Goal: Use online tool/utility: Utilize a website feature to perform a specific function

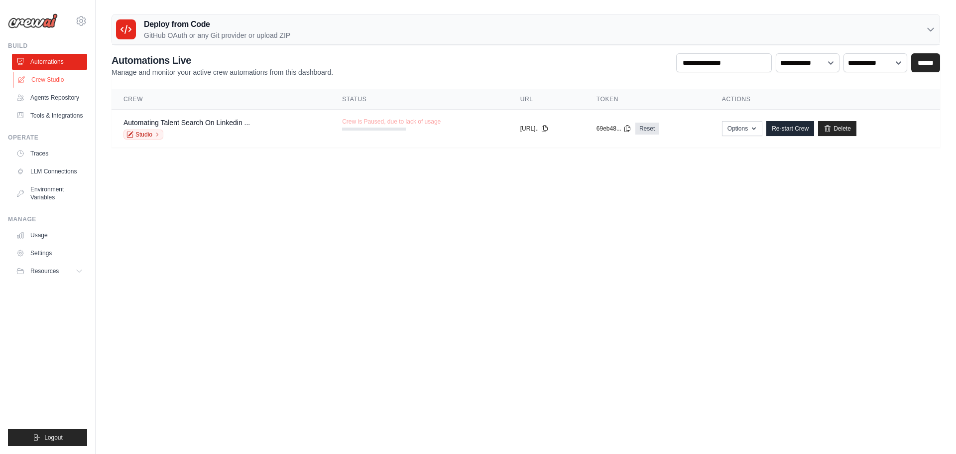
click at [57, 77] on link "Crew Studio" at bounding box center [50, 80] width 75 height 16
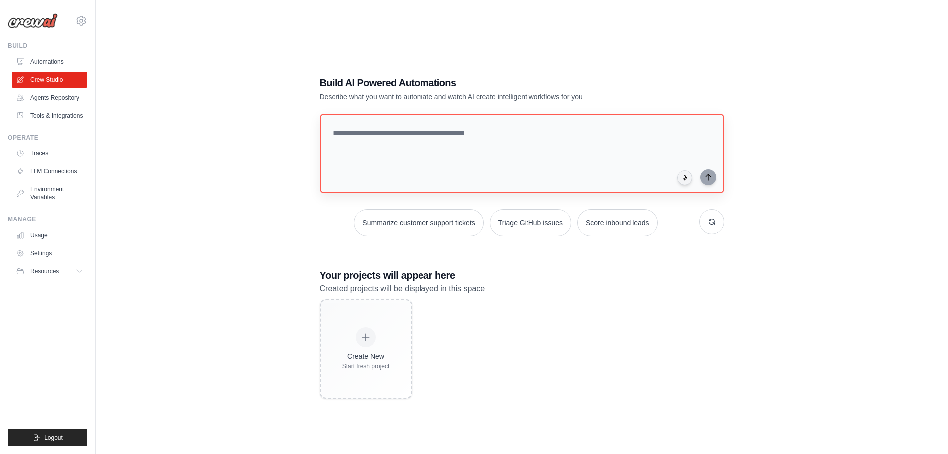
scroll to position [6, 0]
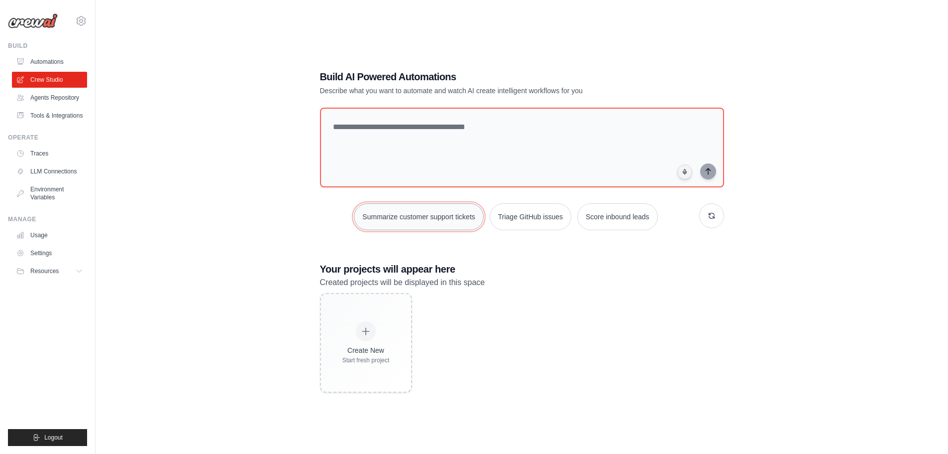
click at [448, 215] on button "Summarize customer support tickets" at bounding box center [418, 216] width 129 height 27
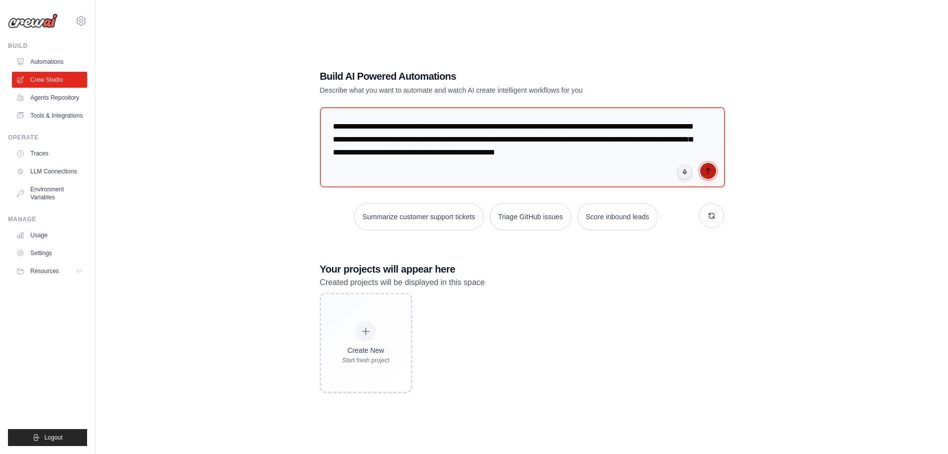
click at [713, 173] on button "submit" at bounding box center [709, 171] width 16 height 16
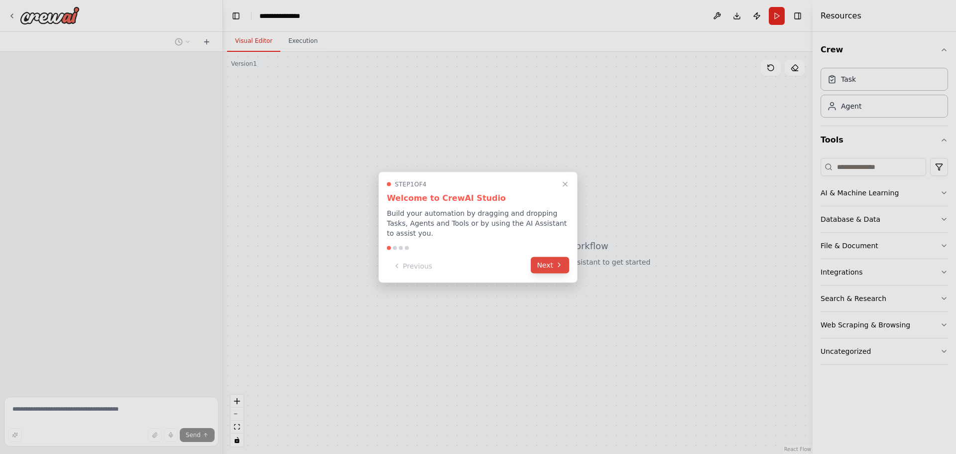
click at [546, 261] on button "Next" at bounding box center [550, 264] width 38 height 16
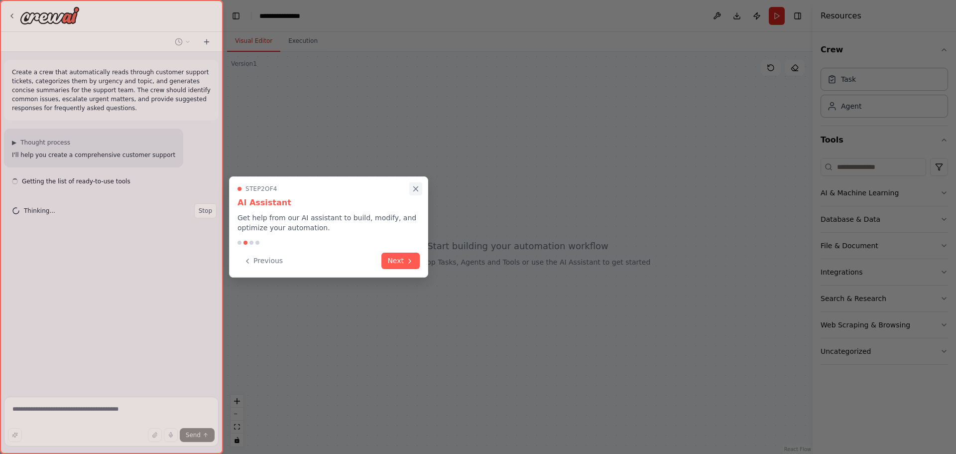
click at [413, 190] on icon "Close walkthrough" at bounding box center [415, 188] width 9 height 9
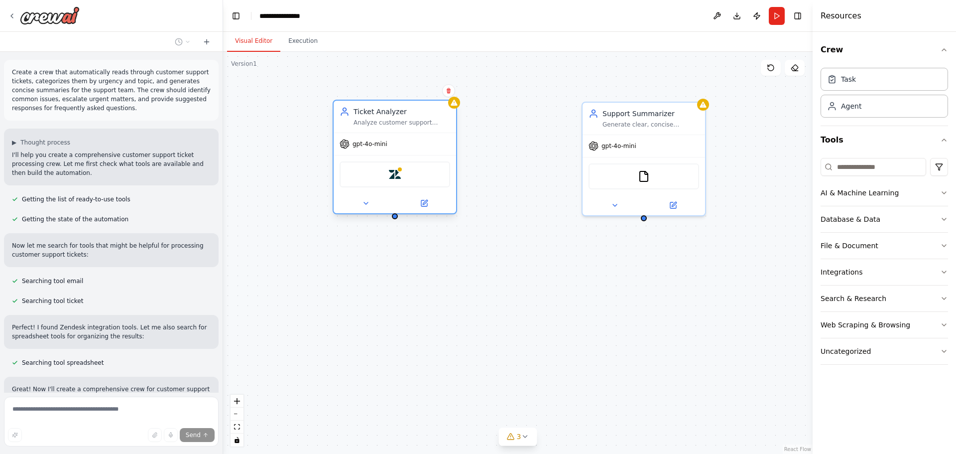
drag, startPoint x: 480, startPoint y: 118, endPoint x: 390, endPoint y: 123, distance: 90.2
click at [390, 123] on div "Analyze customer support tickets from {ticket_source} to categorize them by urg…" at bounding box center [402, 122] width 97 height 8
click at [427, 129] on div "Ticket Analyzer Analyze customer support tickets from {ticket_source} to catego…" at bounding box center [395, 117] width 122 height 32
click at [426, 166] on div "Zendesk" at bounding box center [395, 174] width 111 height 26
click at [438, 197] on div at bounding box center [395, 203] width 122 height 20
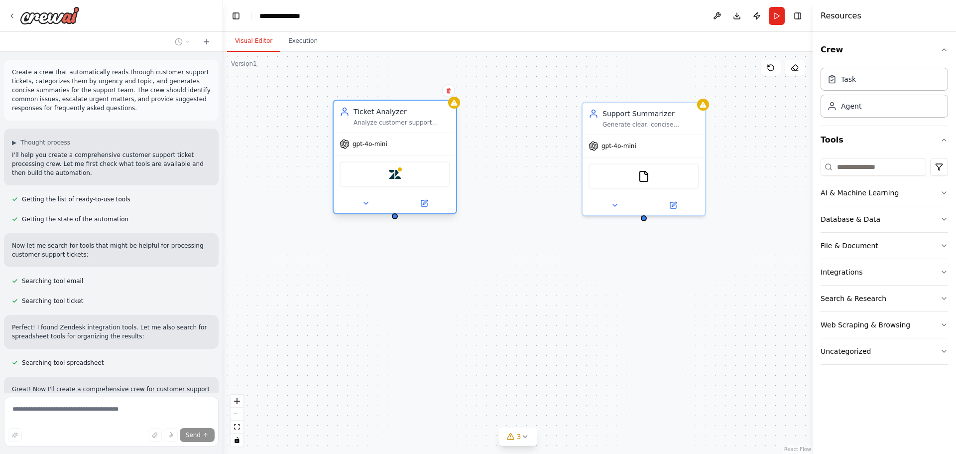
click at [421, 187] on div "Zendesk" at bounding box center [395, 174] width 122 height 38
click at [368, 206] on icon at bounding box center [366, 203] width 8 height 8
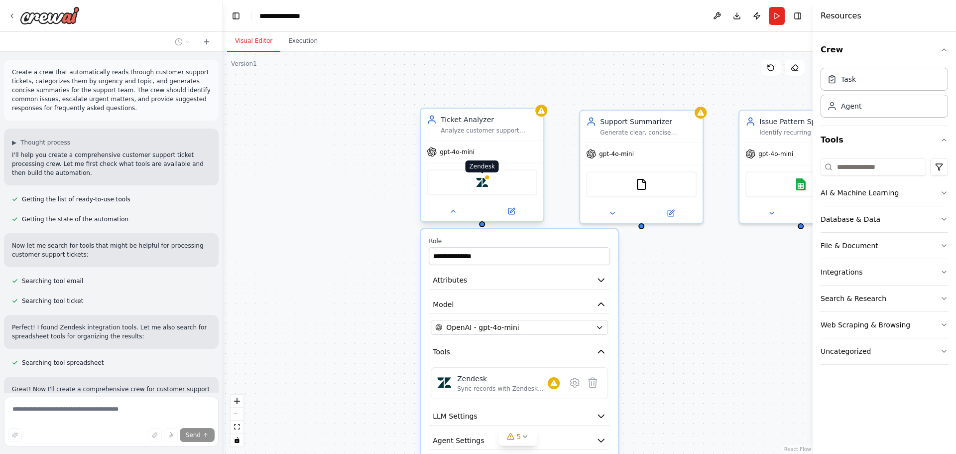
click at [486, 180] on img at bounding box center [482, 182] width 12 height 12
click at [845, 191] on div "AI & Machine Learning" at bounding box center [860, 193] width 78 height 10
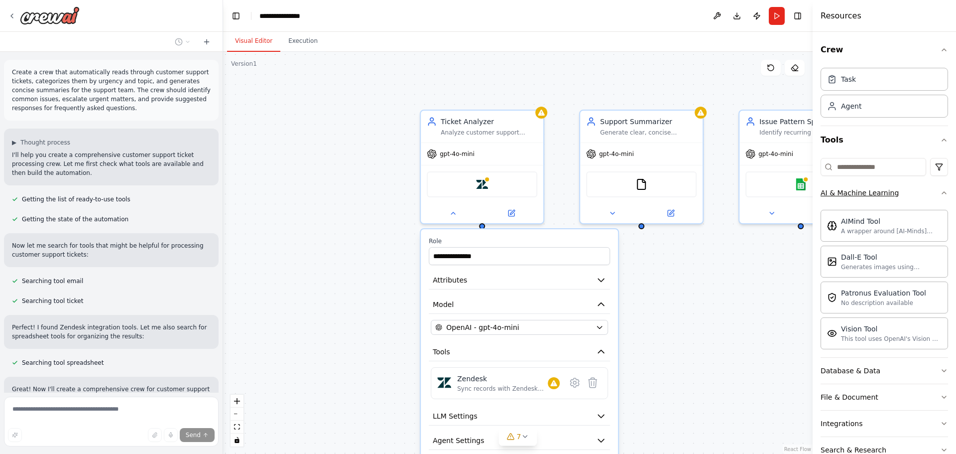
click at [845, 191] on div "AI & Machine Learning" at bounding box center [860, 193] width 78 height 10
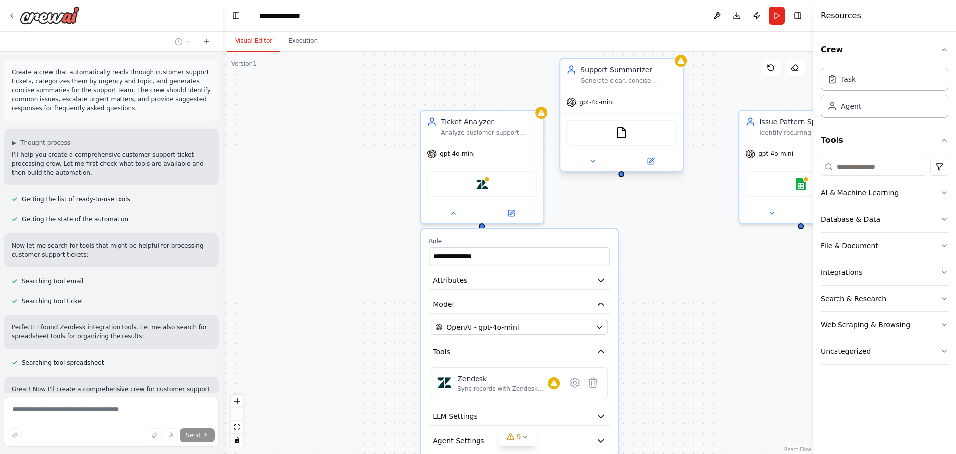
drag, startPoint x: 678, startPoint y: 212, endPoint x: 681, endPoint y: 152, distance: 60.3
click at [681, 152] on div "Support Summarizer Generate clear, concise summaries of customer support ticket…" at bounding box center [621, 115] width 124 height 115
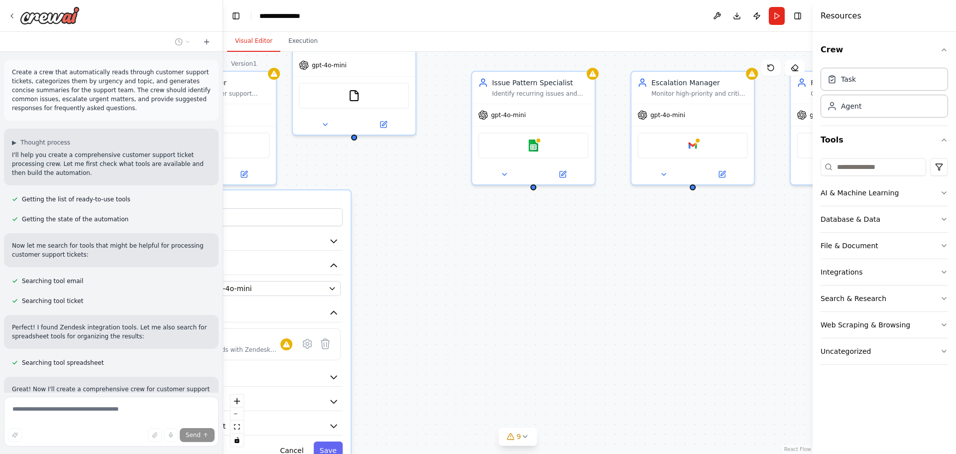
drag, startPoint x: 716, startPoint y: 218, endPoint x: 392, endPoint y: 143, distance: 332.5
click at [392, 143] on div "**********" at bounding box center [518, 253] width 590 height 402
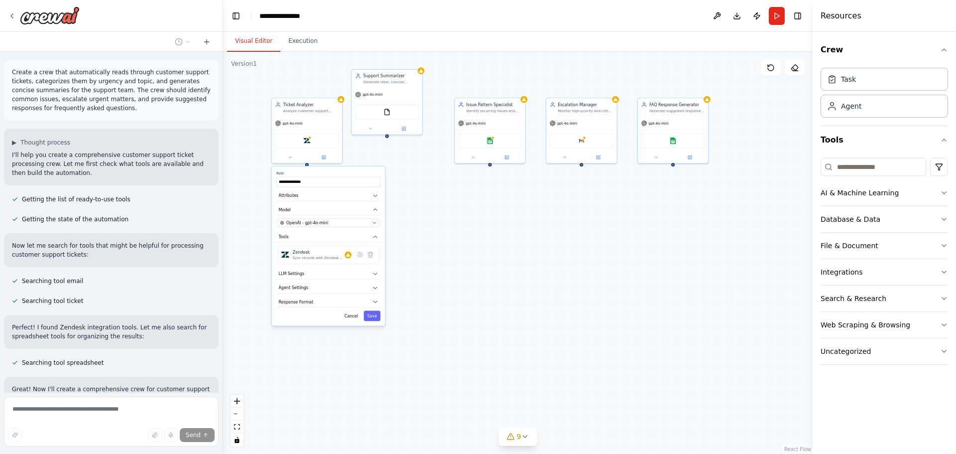
drag, startPoint x: 457, startPoint y: 189, endPoint x: 497, endPoint y: 187, distance: 40.9
click at [497, 187] on div "**********" at bounding box center [518, 253] width 590 height 402
click at [858, 190] on div "AI & Machine Learning" at bounding box center [860, 193] width 78 height 10
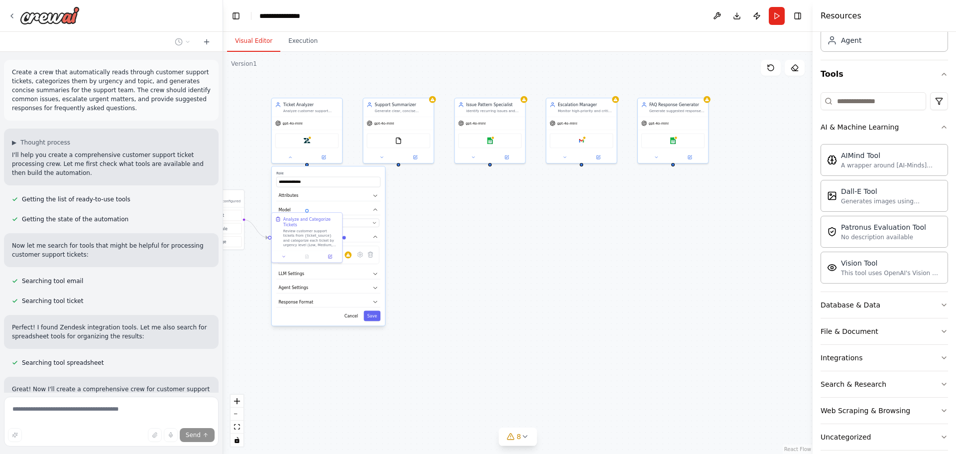
scroll to position [78, 0]
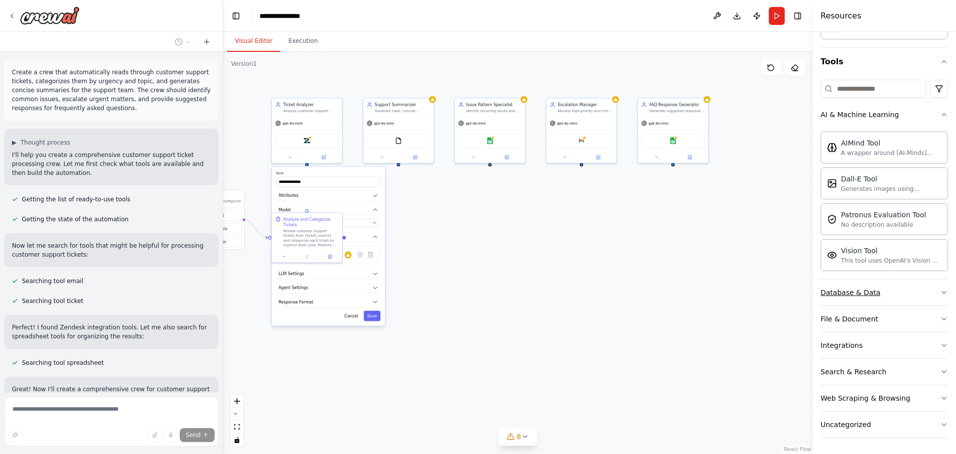
click at [837, 284] on button "Database & Data" at bounding box center [884, 292] width 127 height 26
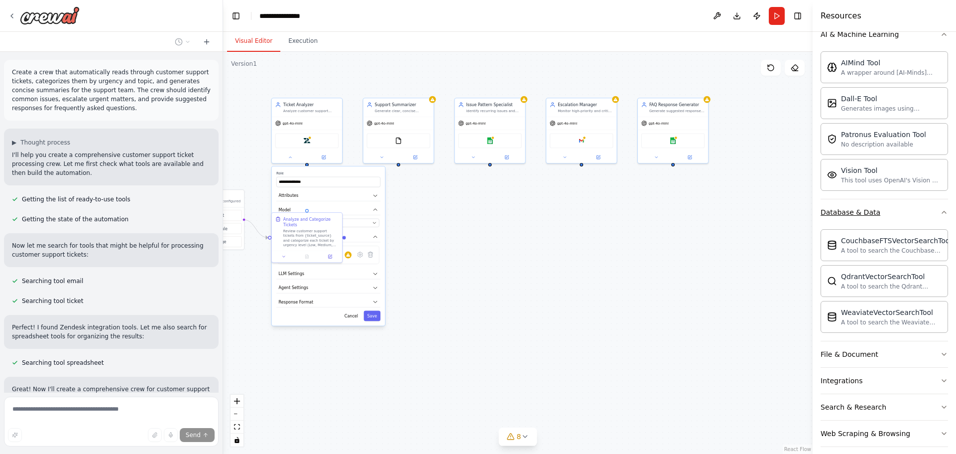
scroll to position [194, 0]
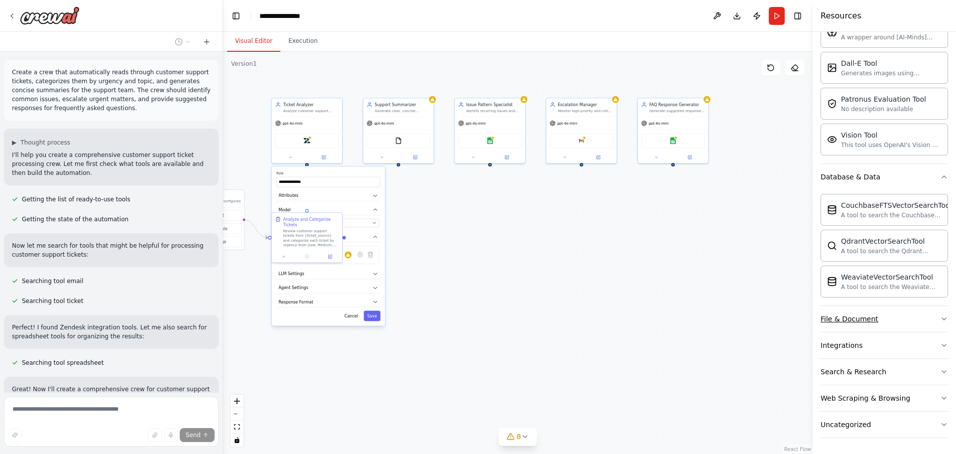
click at [849, 313] on button "File & Document" at bounding box center [884, 319] width 127 height 26
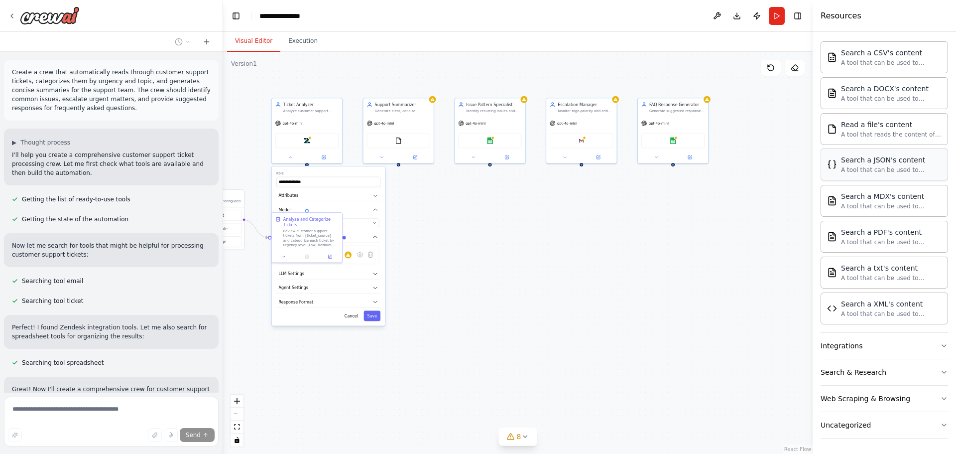
scroll to position [488, 0]
click at [856, 407] on button "Web Scraping & Browsing" at bounding box center [884, 398] width 127 height 26
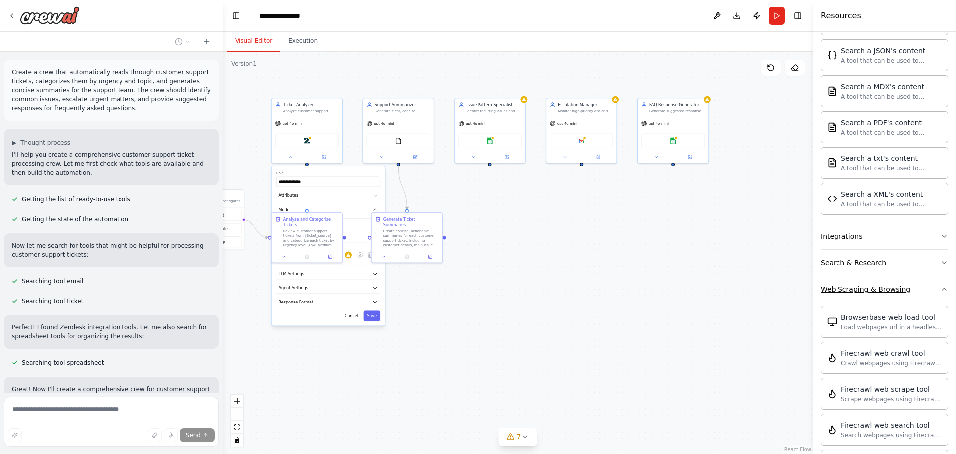
scroll to position [638, 0]
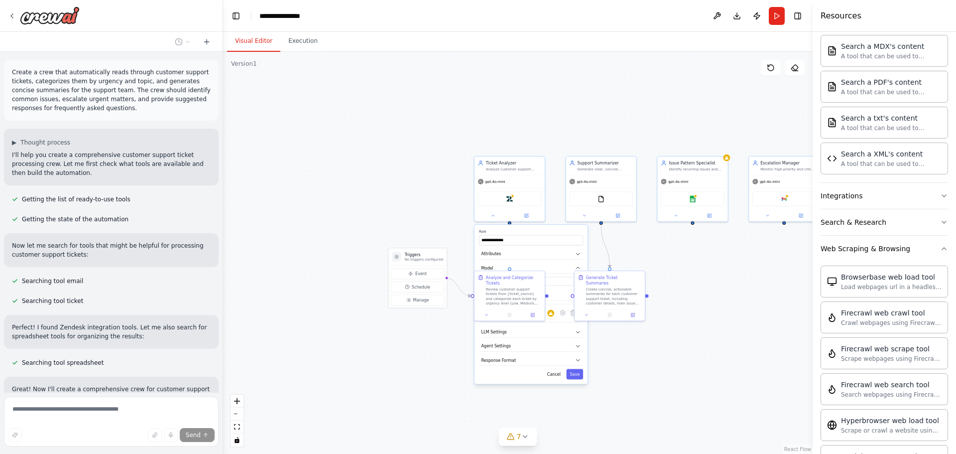
drag, startPoint x: 494, startPoint y: 250, endPoint x: 697, endPoint y: 309, distance: 210.8
click at [697, 309] on div ".deletable-edge-delete-btn { width: 20px; height: 20px; border: 0px solid #ffff…" at bounding box center [518, 253] width 590 height 402
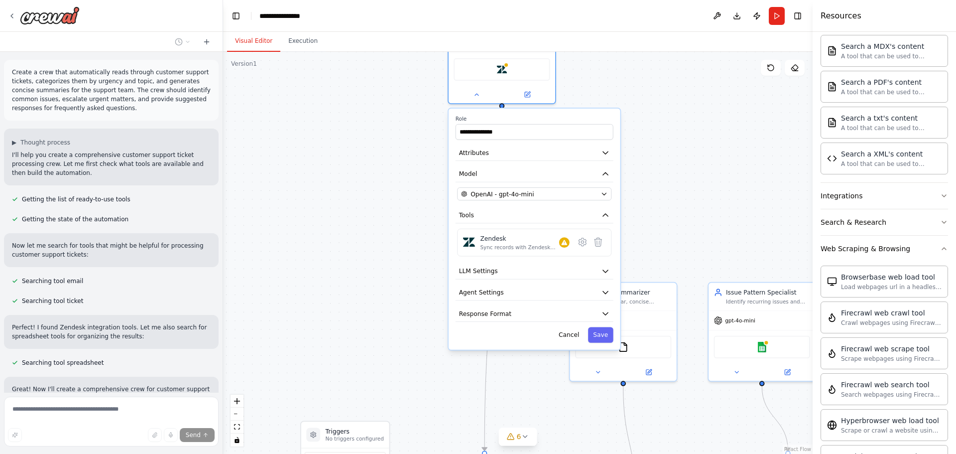
drag, startPoint x: 530, startPoint y: 107, endPoint x: 542, endPoint y: 44, distance: 64.4
click at [542, 43] on div "Visual Editor Execution Version 1 Show Tools Hide Agents .deletable-edge-delete…" at bounding box center [518, 243] width 590 height 422
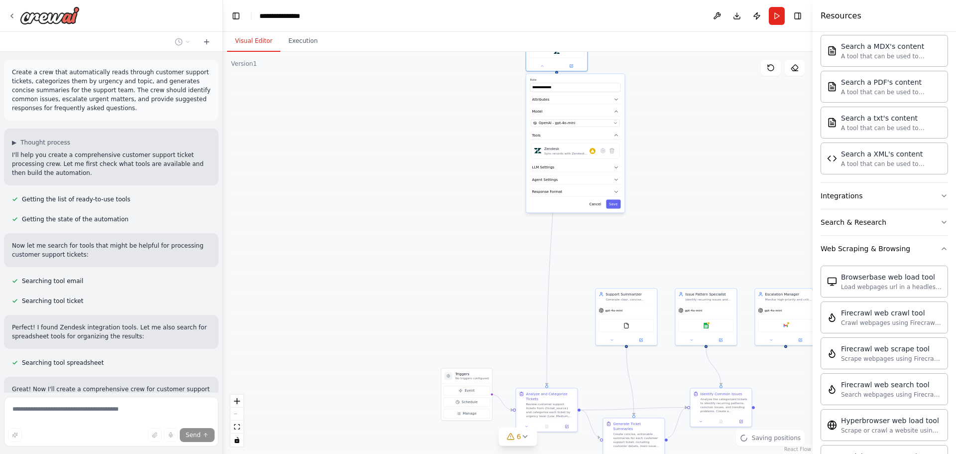
drag, startPoint x: 684, startPoint y: 244, endPoint x: 683, endPoint y: 116, distance: 128.0
click at [692, 119] on div ".deletable-edge-delete-btn { width: 20px; height: 20px; border: 0px solid #ffff…" at bounding box center [518, 253] width 590 height 402
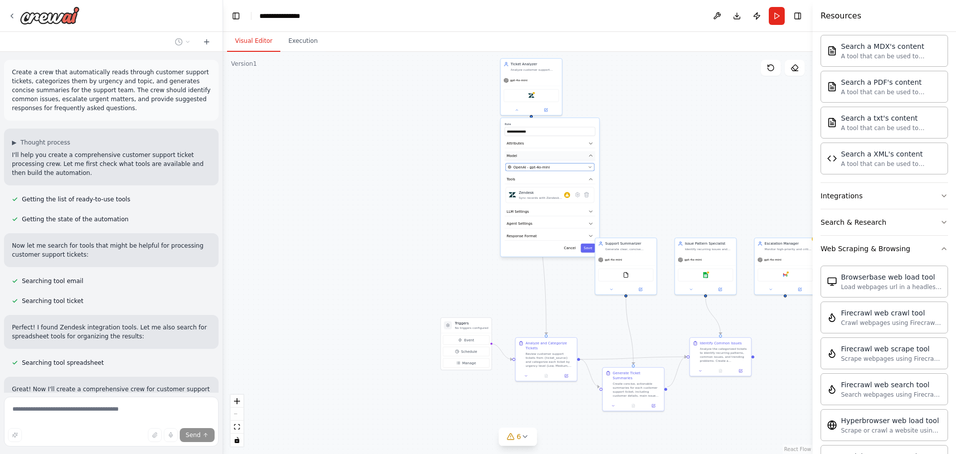
drag, startPoint x: 580, startPoint y: 96, endPoint x: 563, endPoint y: 154, distance: 60.2
click at [552, 164] on button "OpenAI - gpt-4o-mini" at bounding box center [549, 166] width 89 height 7
click at [520, 111] on button at bounding box center [516, 109] width 28 height 6
drag, startPoint x: 541, startPoint y: 79, endPoint x: 549, endPoint y: 277, distance: 198.3
click at [549, 277] on div "gpt-4o-mini" at bounding box center [540, 278] width 61 height 11
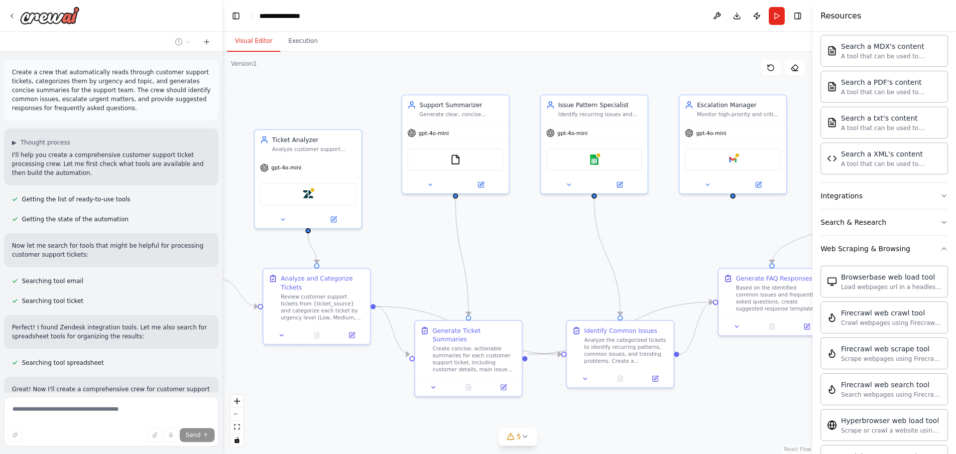
drag, startPoint x: 617, startPoint y: 328, endPoint x: 397, endPoint y: 247, distance: 233.9
click at [397, 247] on div ".deletable-edge-delete-btn { width: 20px; height: 20px; border: 0px solid #ffff…" at bounding box center [518, 253] width 590 height 402
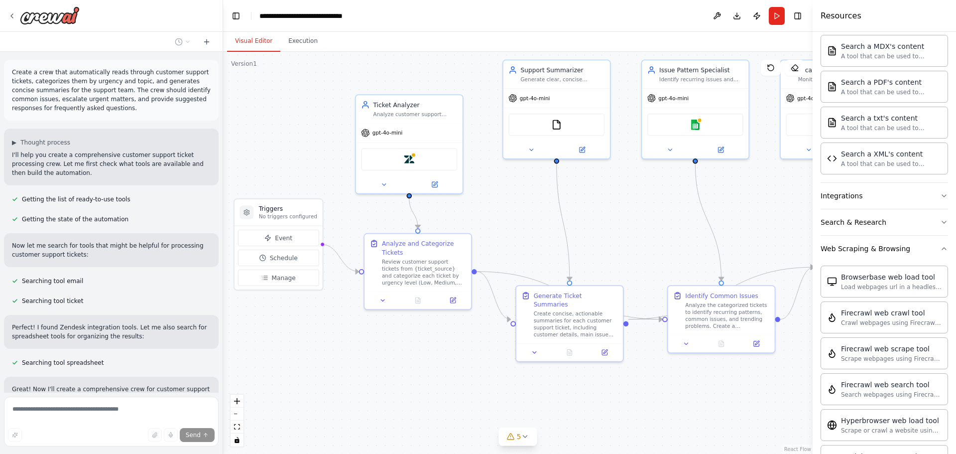
drag, startPoint x: 655, startPoint y: 252, endPoint x: 768, endPoint y: 218, distance: 117.5
click at [787, 217] on div ".deletable-edge-delete-btn { width: 20px; height: 20px; border: 0px solid #ffff…" at bounding box center [518, 253] width 590 height 402
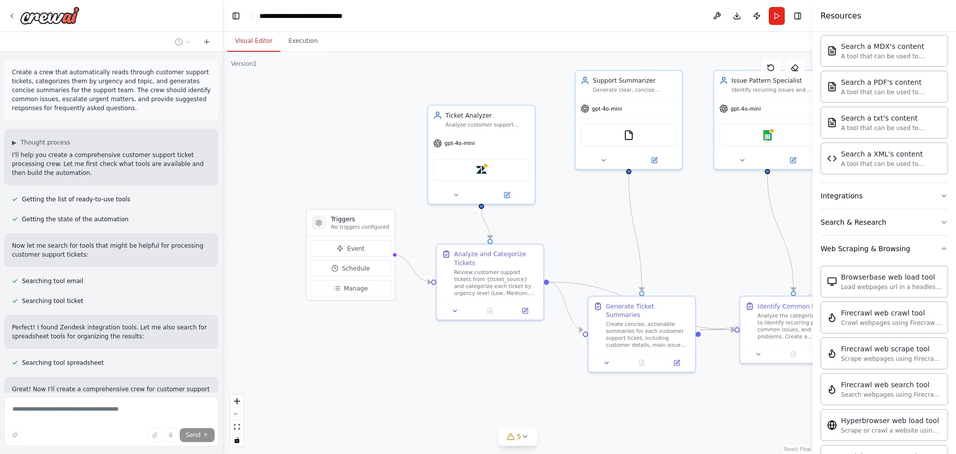
drag, startPoint x: 611, startPoint y: 242, endPoint x: 684, endPoint y: 254, distance: 73.6
click at [684, 254] on div ".deletable-edge-delete-btn { width: 20px; height: 20px; border: 0px solid #ffff…" at bounding box center [518, 253] width 590 height 402
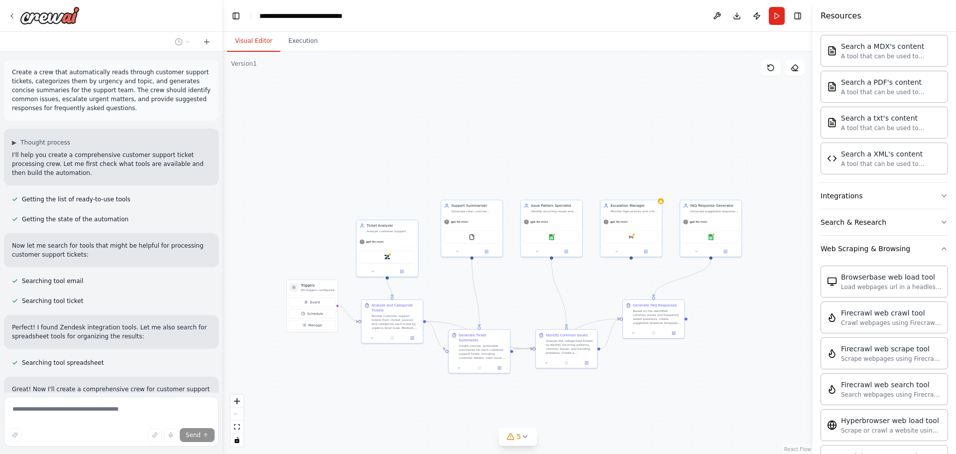
drag, startPoint x: 700, startPoint y: 244, endPoint x: 526, endPoint y: 291, distance: 179.6
click at [526, 291] on div ".deletable-edge-delete-btn { width: 20px; height: 20px; border: 0px solid #ffff…" at bounding box center [518, 253] width 590 height 402
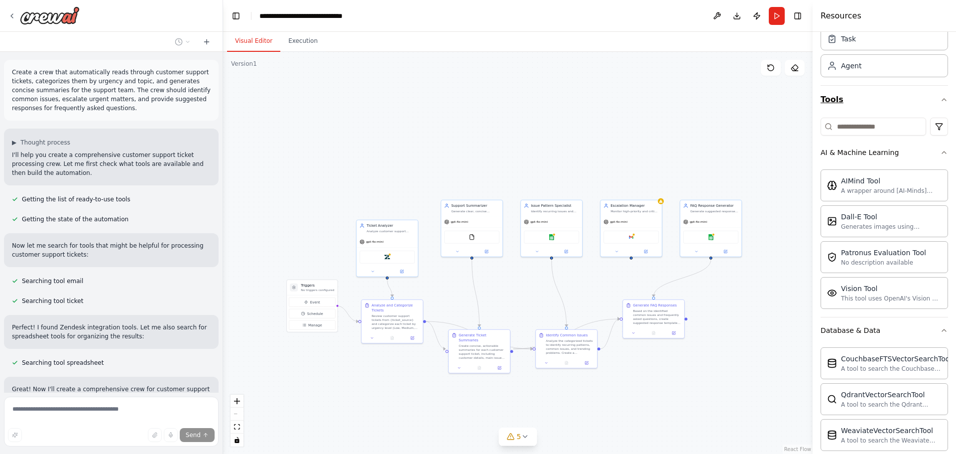
scroll to position [0, 0]
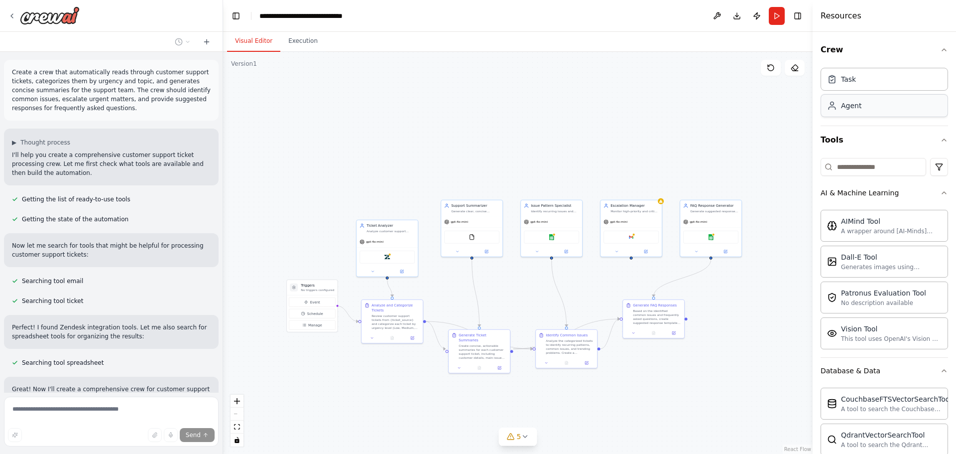
click at [859, 109] on div "Agent" at bounding box center [851, 106] width 20 height 10
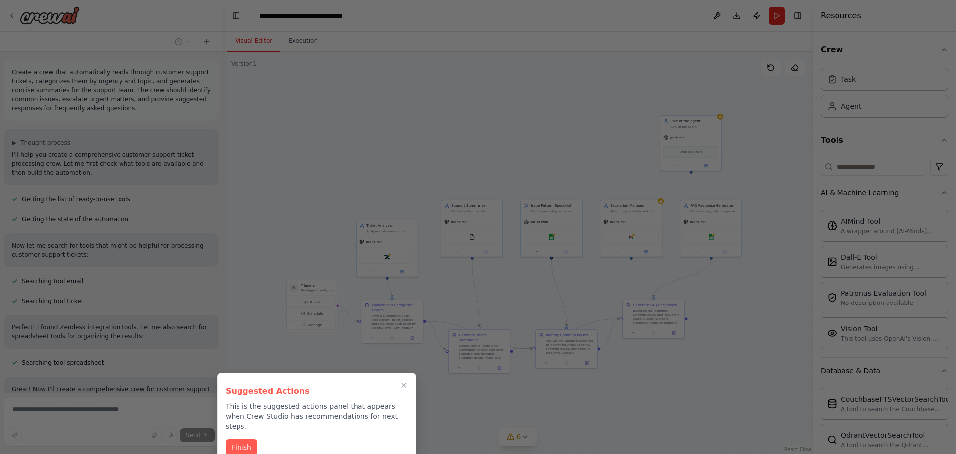
click at [852, 79] on div at bounding box center [478, 227] width 956 height 454
click at [408, 380] on icon "Close walkthrough" at bounding box center [403, 384] width 9 height 9
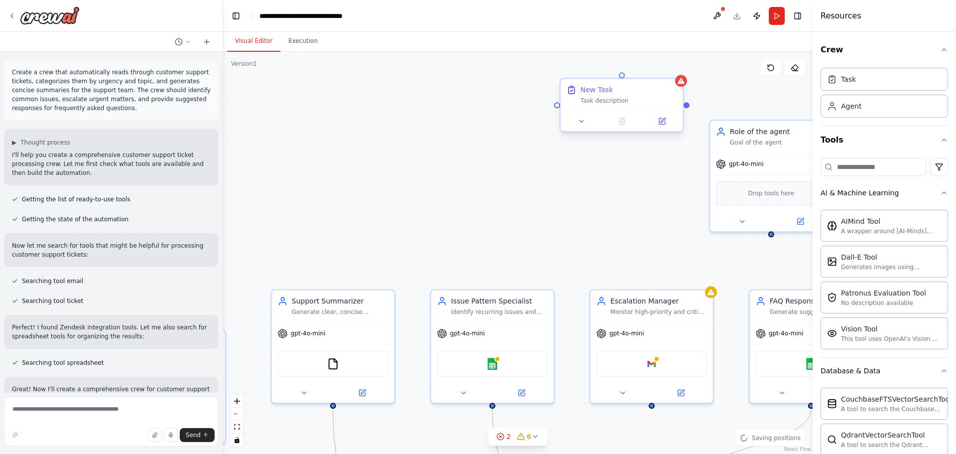
click at [615, 107] on div "New Task Task description" at bounding box center [622, 95] width 122 height 32
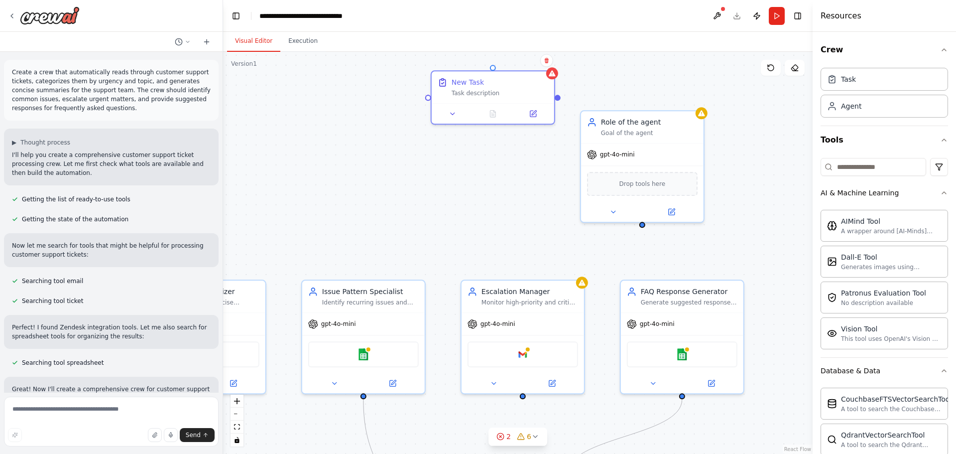
drag, startPoint x: 616, startPoint y: 190, endPoint x: 489, endPoint y: 176, distance: 127.7
click at [489, 177] on div ".deletable-edge-delete-btn { width: 20px; height: 20px; border: 0px solid #ffff…" at bounding box center [518, 253] width 590 height 402
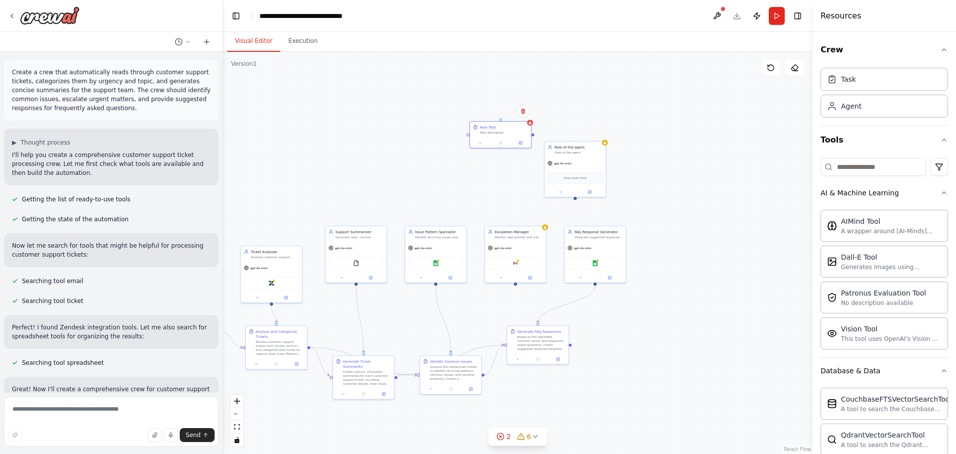
click at [734, 15] on header "**********" at bounding box center [518, 16] width 590 height 32
click at [714, 15] on button at bounding box center [717, 16] width 16 height 18
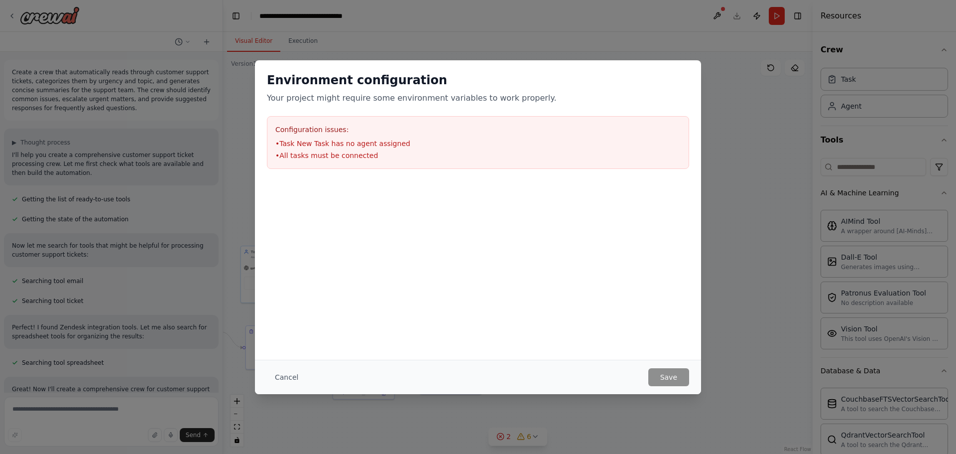
click at [754, 46] on div "Environment configuration Your project might require some environment variables…" at bounding box center [478, 227] width 956 height 454
click at [729, 83] on div "Environment configuration Your project might require some environment variables…" at bounding box center [478, 227] width 956 height 454
click at [296, 374] on button "Cancel" at bounding box center [286, 377] width 39 height 18
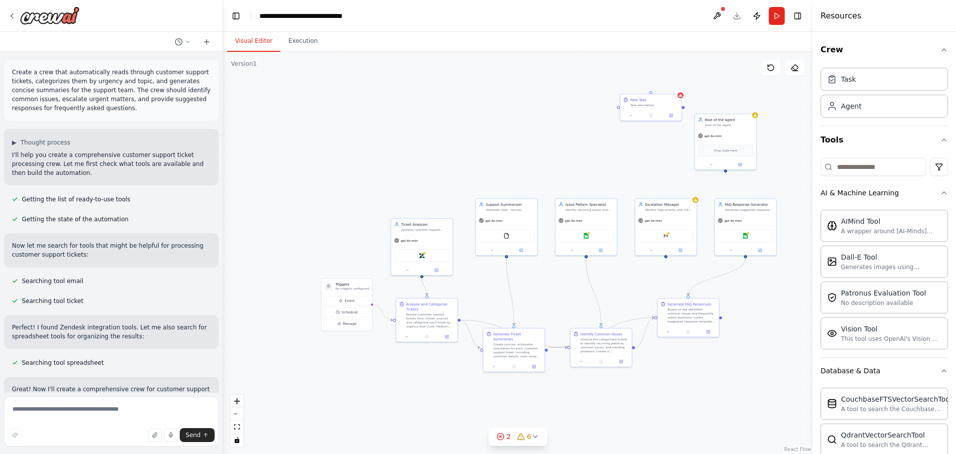
drag, startPoint x: 395, startPoint y: 372, endPoint x: 498, endPoint y: 351, distance: 105.3
click at [498, 351] on div ".deletable-edge-delete-btn { width: 20px; height: 20px; border: 0px solid #ffff…" at bounding box center [518, 253] width 590 height 402
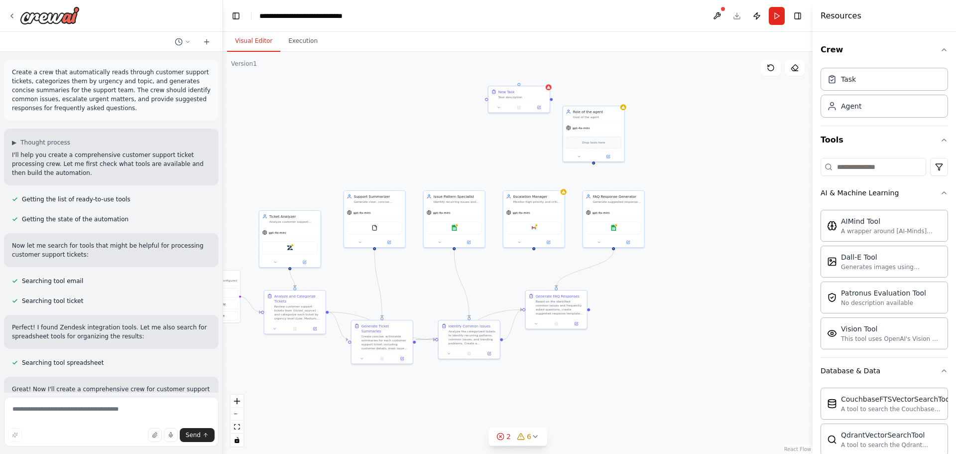
drag, startPoint x: 775, startPoint y: 300, endPoint x: 598, endPoint y: 286, distance: 176.8
click at [603, 293] on div ".deletable-edge-delete-btn { width: 20px; height: 20px; border: 0px solid #ffff…" at bounding box center [518, 253] width 590 height 402
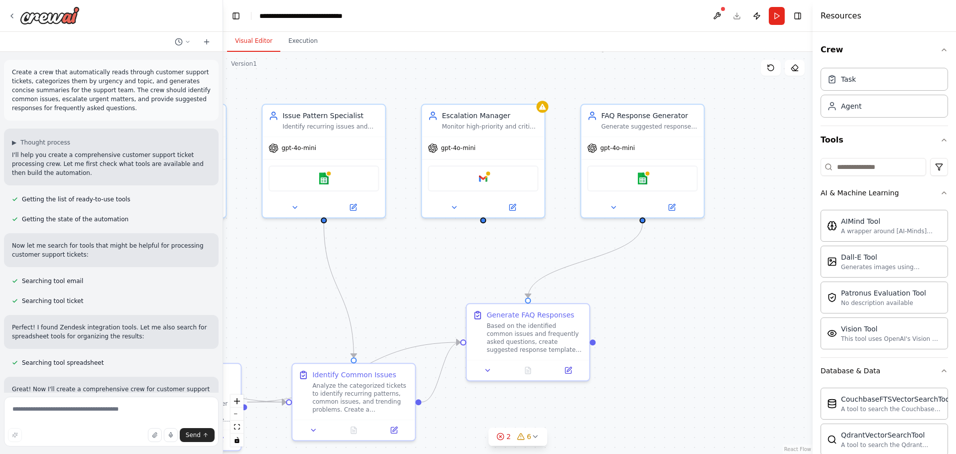
drag, startPoint x: 606, startPoint y: 278, endPoint x: 694, endPoint y: 252, distance: 90.9
click at [693, 253] on div ".deletable-edge-delete-btn { width: 20px; height: 20px; border: 0px solid #ffff…" at bounding box center [518, 253] width 590 height 402
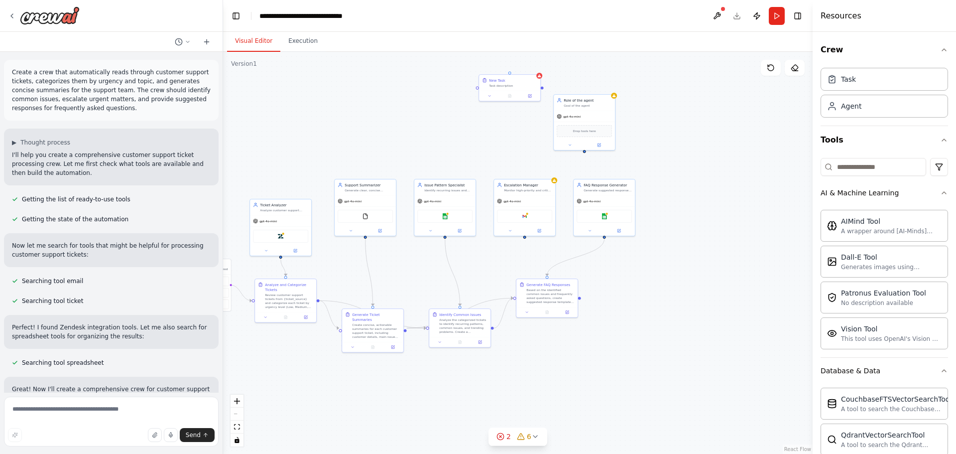
drag, startPoint x: 410, startPoint y: 143, endPoint x: 474, endPoint y: 149, distance: 64.5
click at [474, 149] on div ".deletable-edge-delete-btn { width: 20px; height: 20px; border: 0px solid #ffff…" at bounding box center [518, 253] width 590 height 402
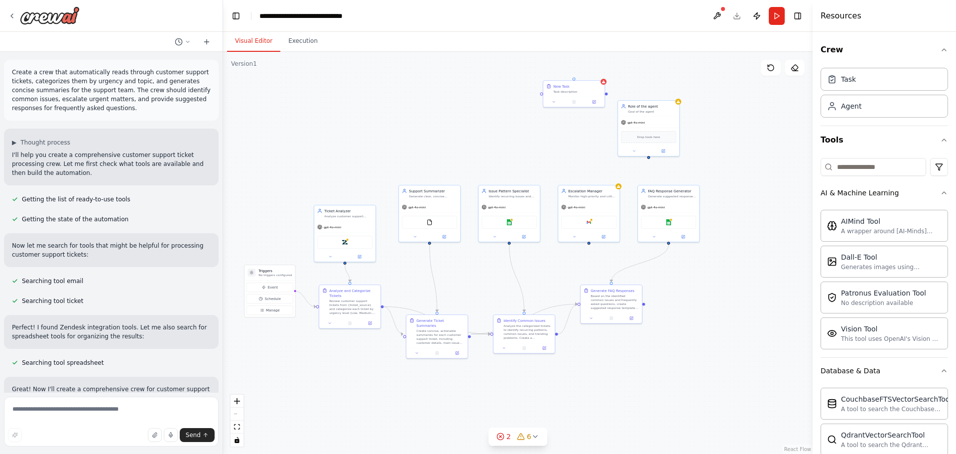
click at [5, 8] on div at bounding box center [111, 16] width 223 height 32
click at [10, 13] on icon at bounding box center [12, 16] width 8 height 8
